Goal: Complete application form: Complete application form

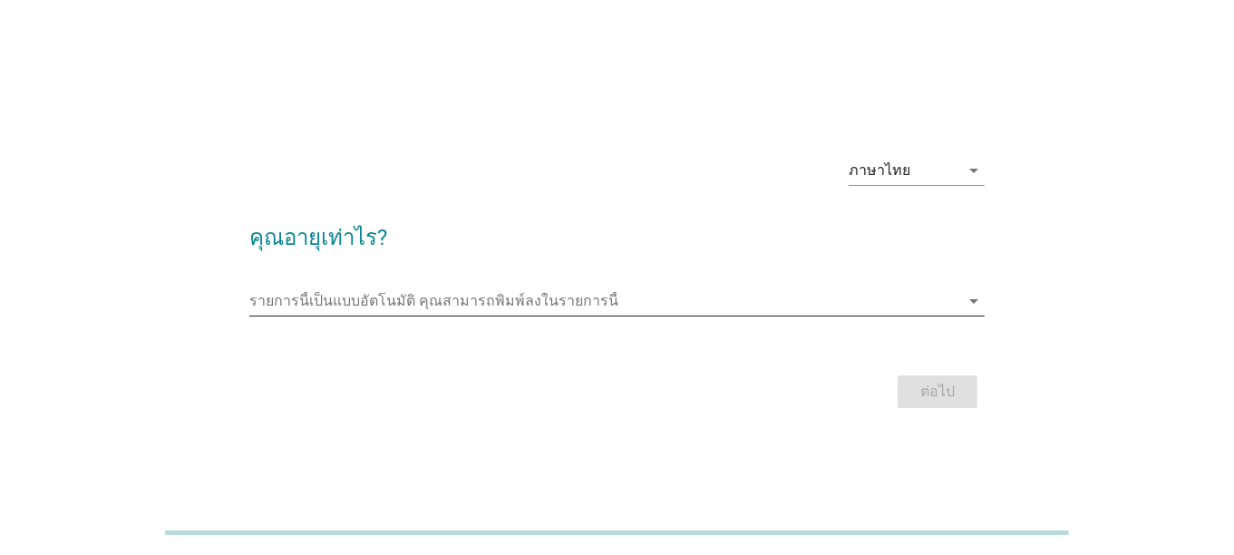
click at [976, 299] on icon "arrow_drop_down" at bounding box center [974, 301] width 22 height 22
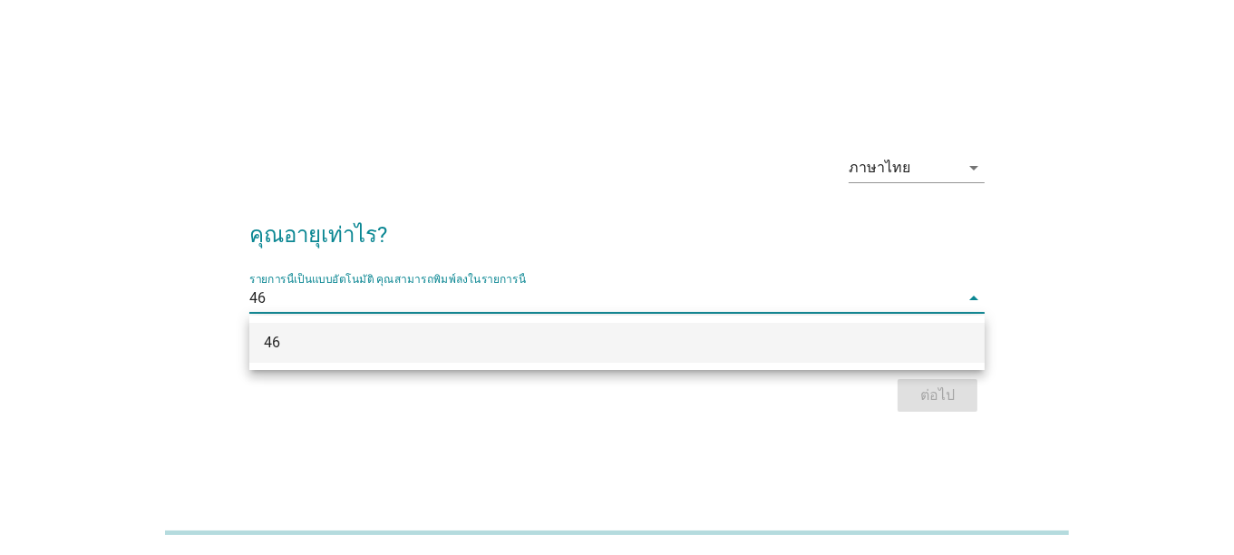
type input "46"
click at [1025, 295] on div "ภาษาไทย arrow_drop_down คุณอายุเท่าไร? รายการนี้เป็นแบบอัตโนมัติ [PERSON_NAME]พ…" at bounding box center [617, 277] width 1147 height 307
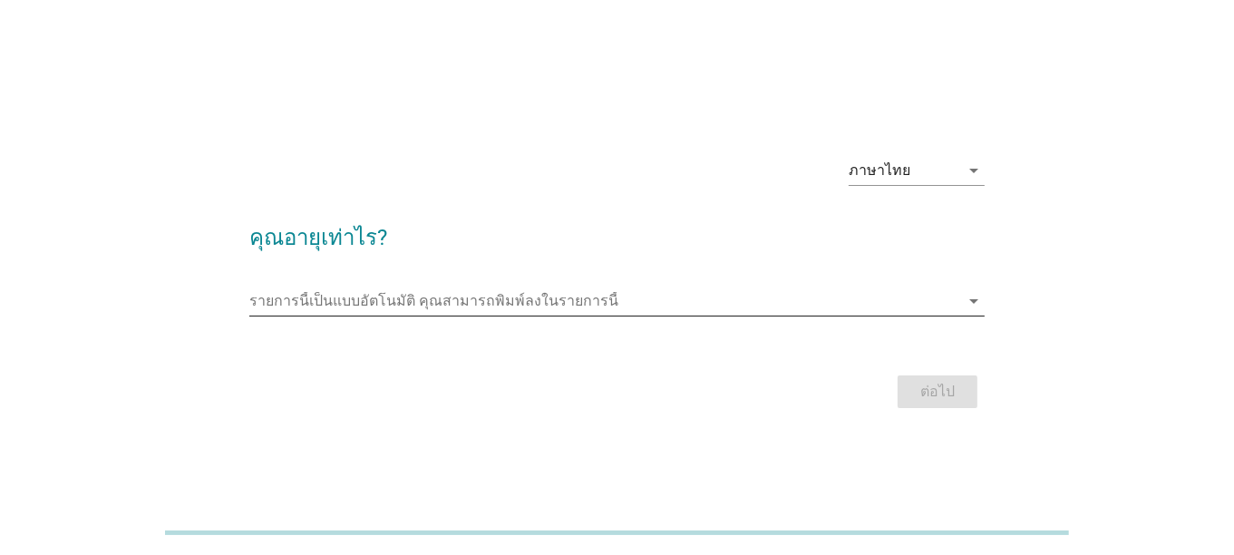
click at [968, 305] on icon "arrow_drop_down" at bounding box center [974, 301] width 22 height 22
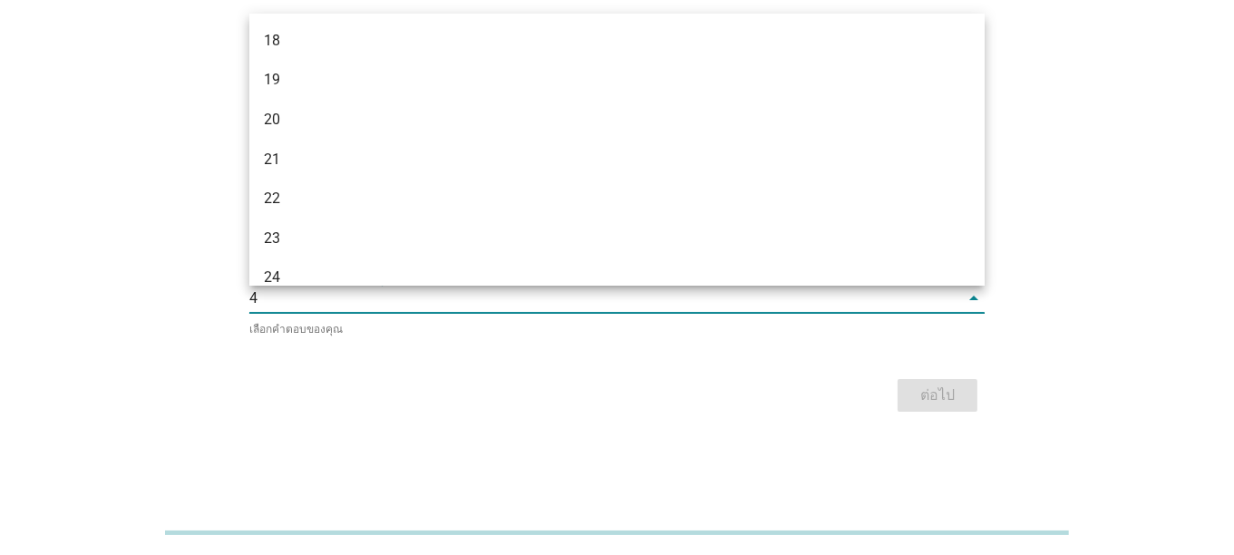
type input "46"
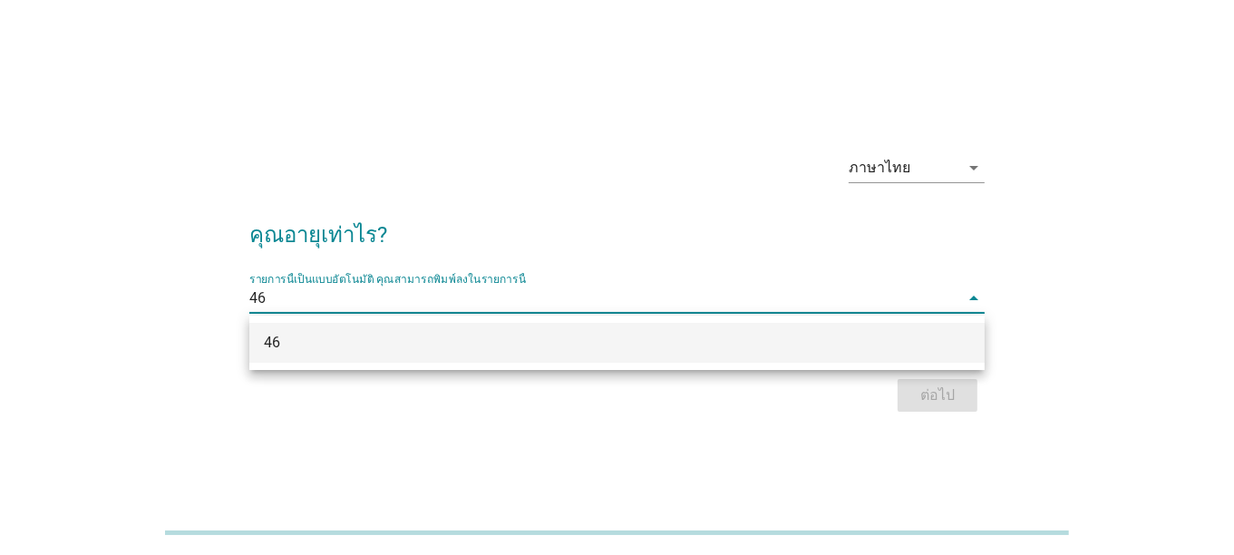
click at [353, 348] on div "46" at bounding box center [587, 343] width 647 height 22
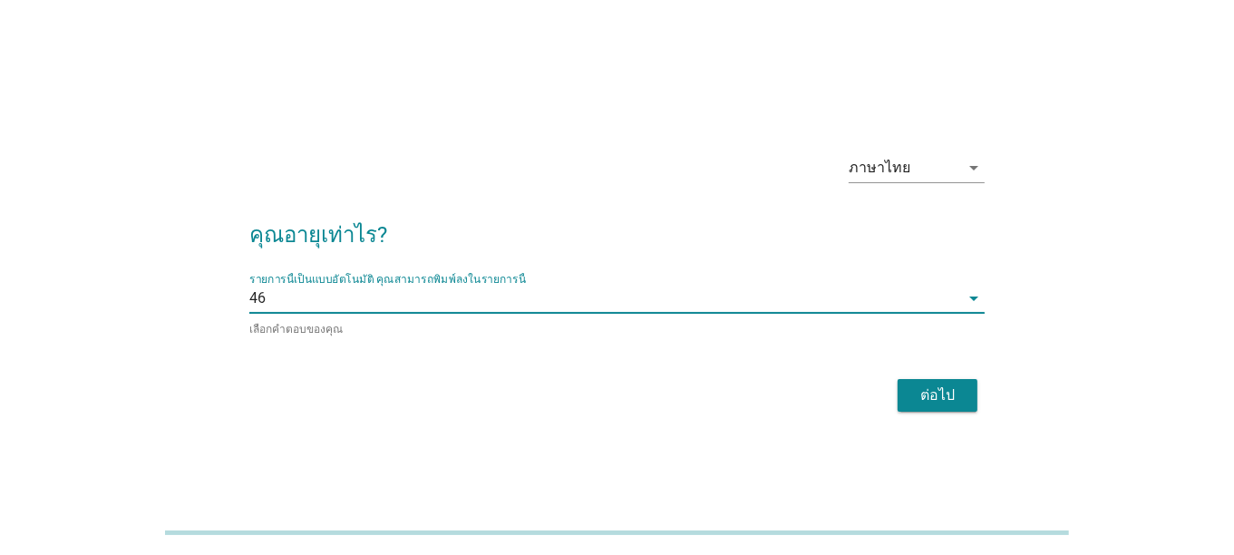
click at [925, 400] on div "ต่อไป" at bounding box center [937, 395] width 51 height 22
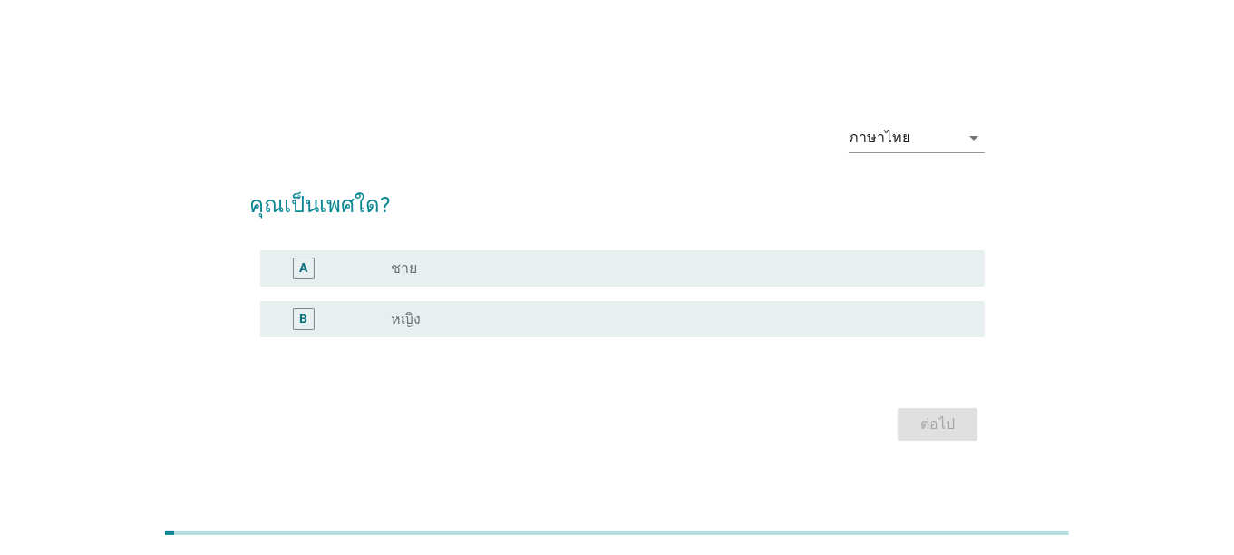
click at [303, 318] on div "B" at bounding box center [303, 319] width 8 height 19
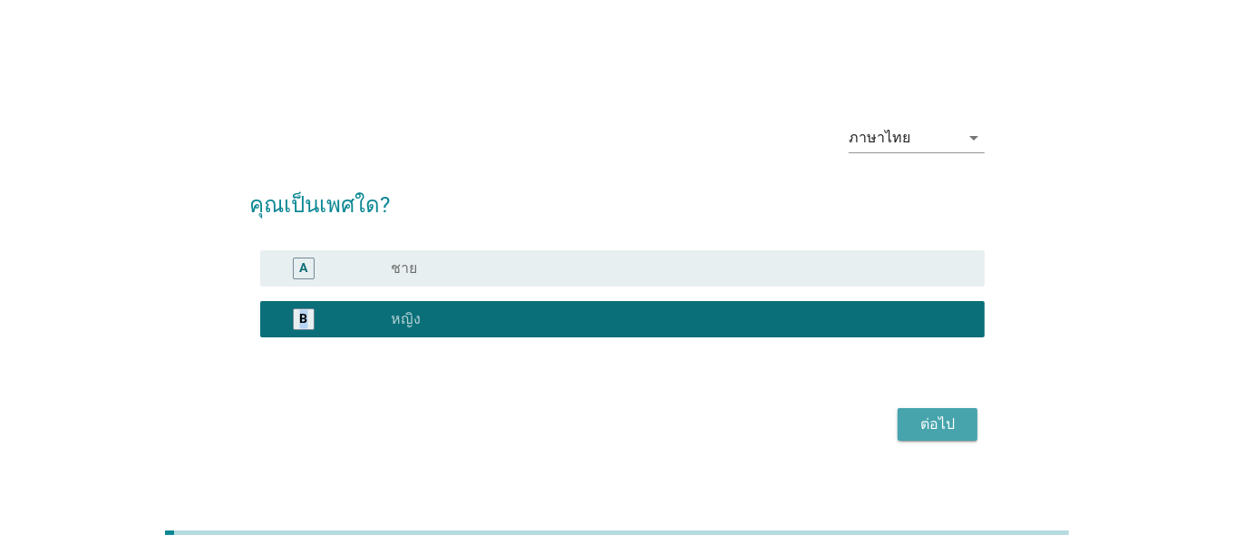
click at [943, 429] on div "ต่อไป" at bounding box center [937, 424] width 51 height 22
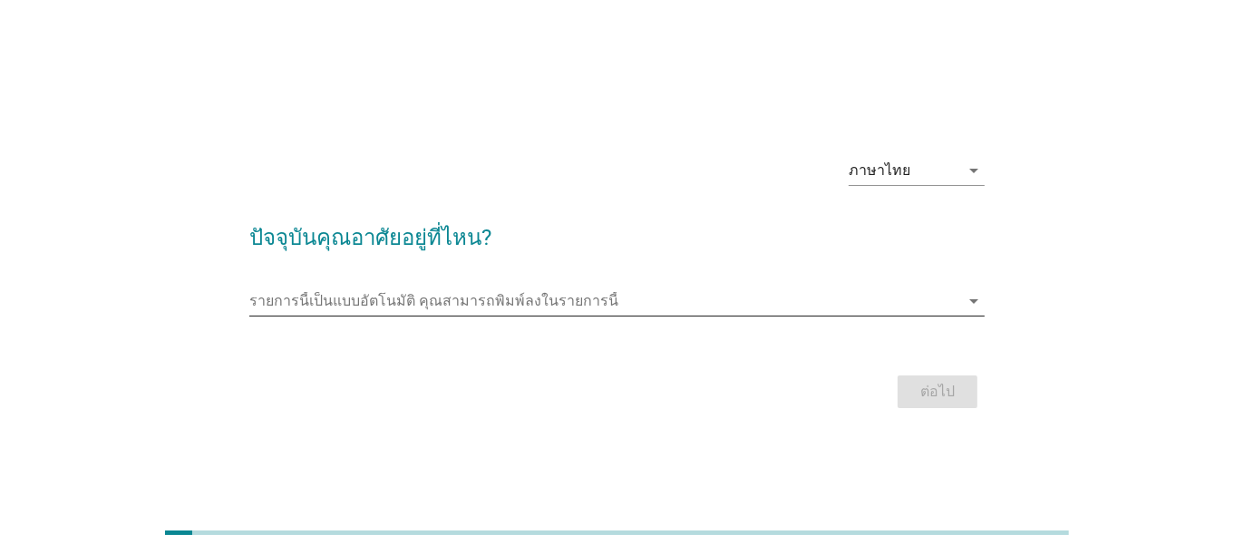
click at [867, 289] on input "รายการนี้เป็นแบบอัตโนมัติ คุณสามารถพิมพ์ลงในรายการนี้" at bounding box center [604, 300] width 710 height 29
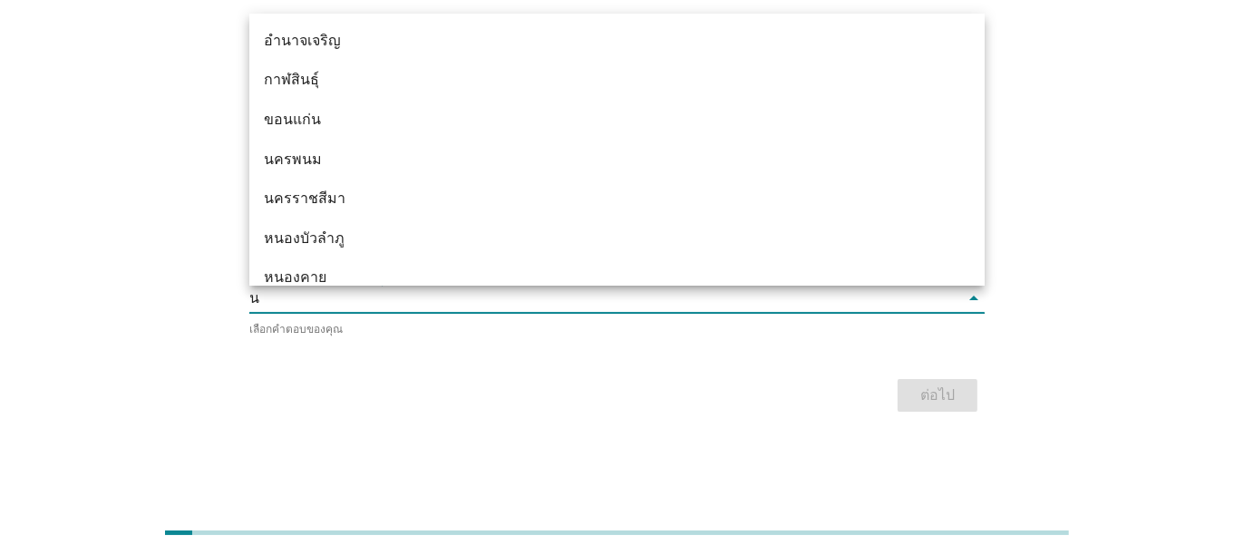
type input "นน"
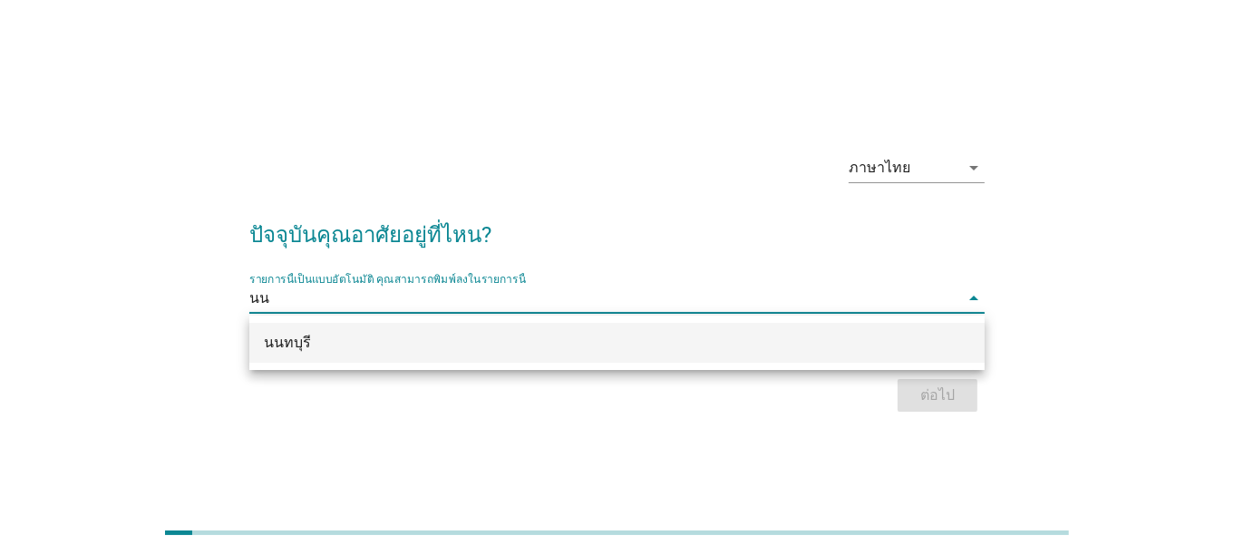
click at [735, 341] on div "นนทบุรี" at bounding box center [587, 343] width 647 height 22
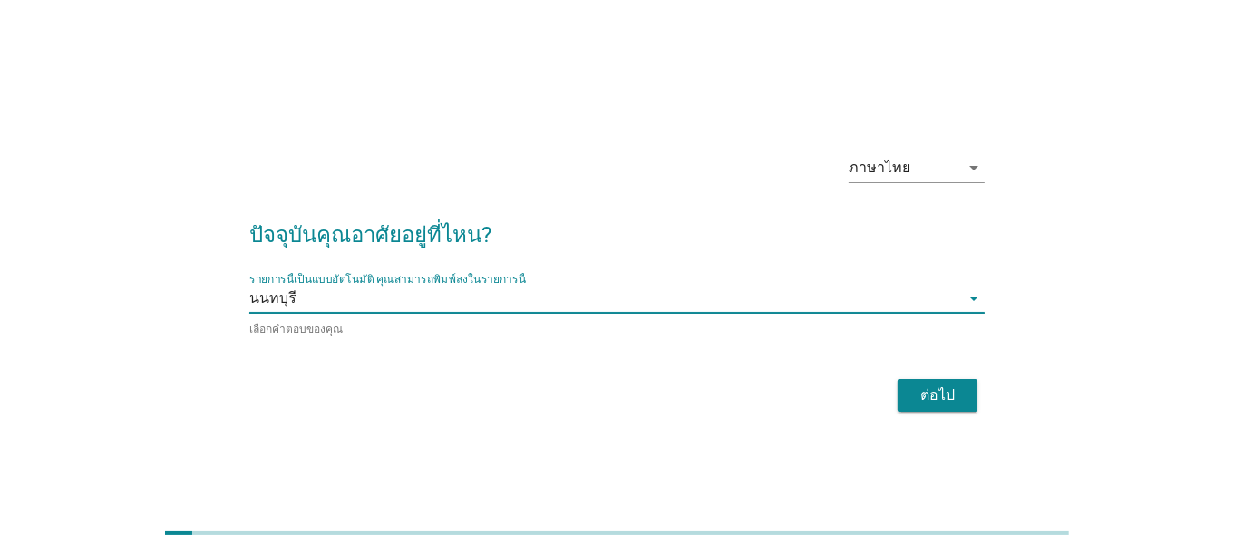
click at [956, 385] on div "ต่อไป" at bounding box center [937, 395] width 51 height 22
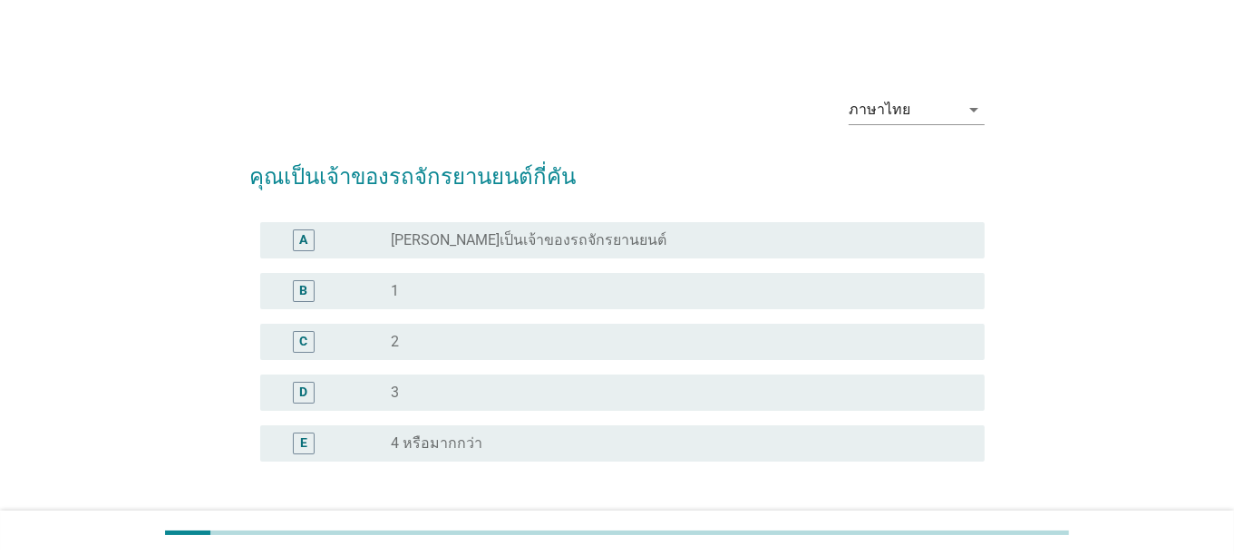
click at [414, 241] on label "[PERSON_NAME]เป็นเจ้าของรถจักรยานยนต์" at bounding box center [529, 240] width 276 height 18
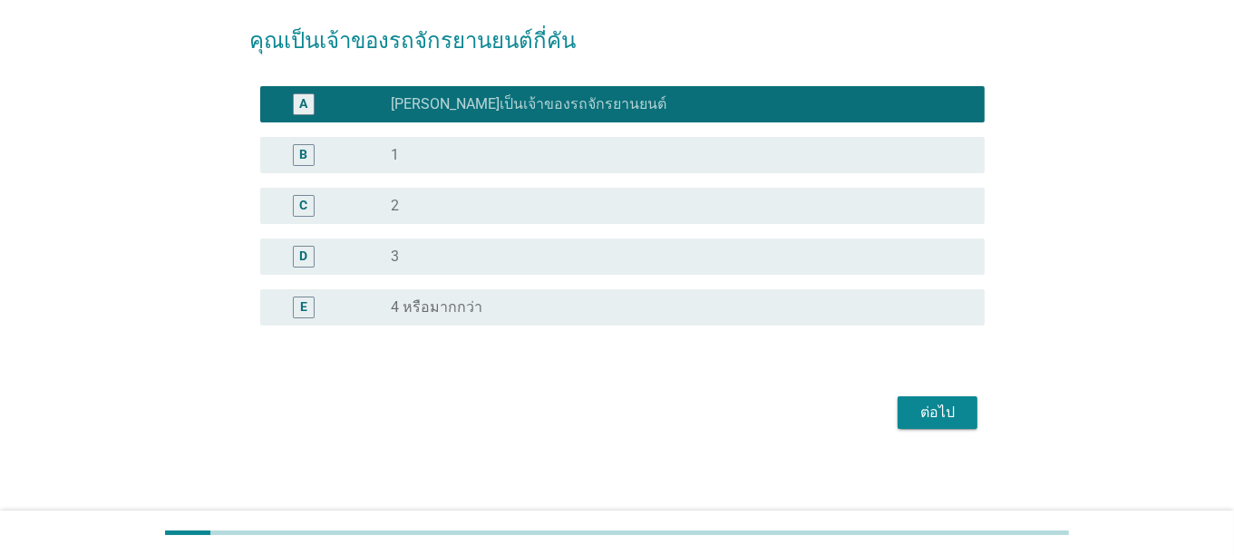
scroll to position [139, 0]
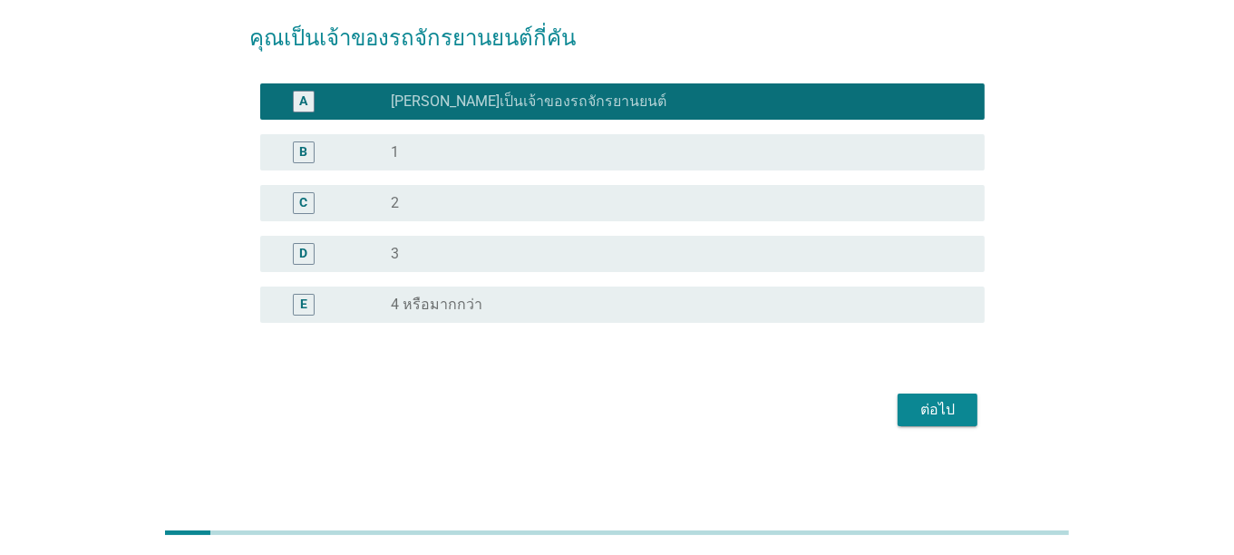
click at [944, 407] on div "ต่อไป" at bounding box center [937, 410] width 51 height 22
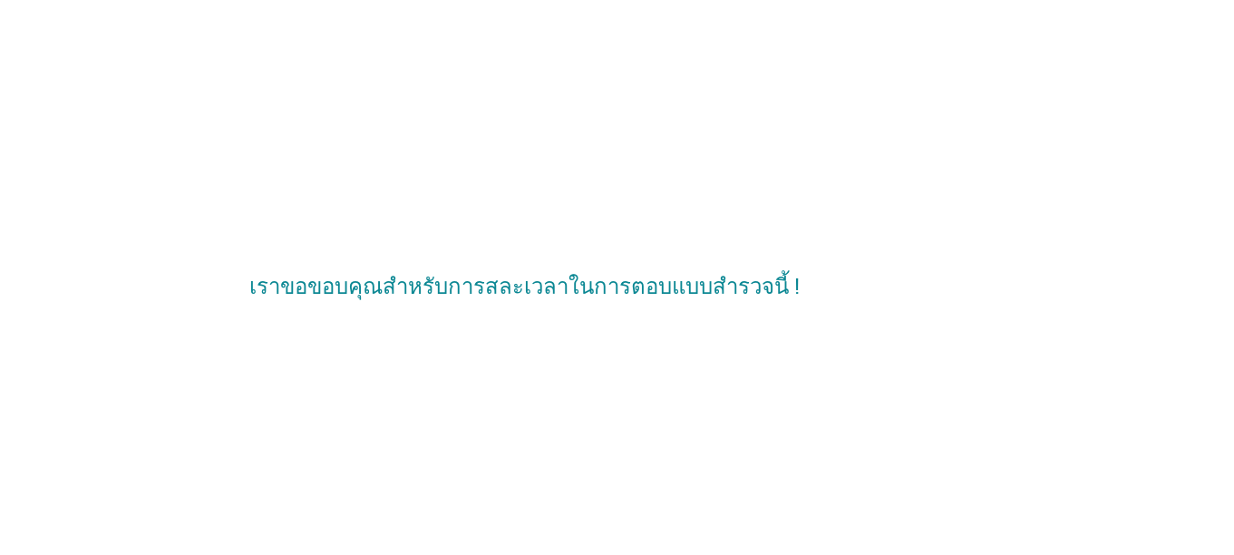
scroll to position [0, 0]
